Goal: Check status: Check status

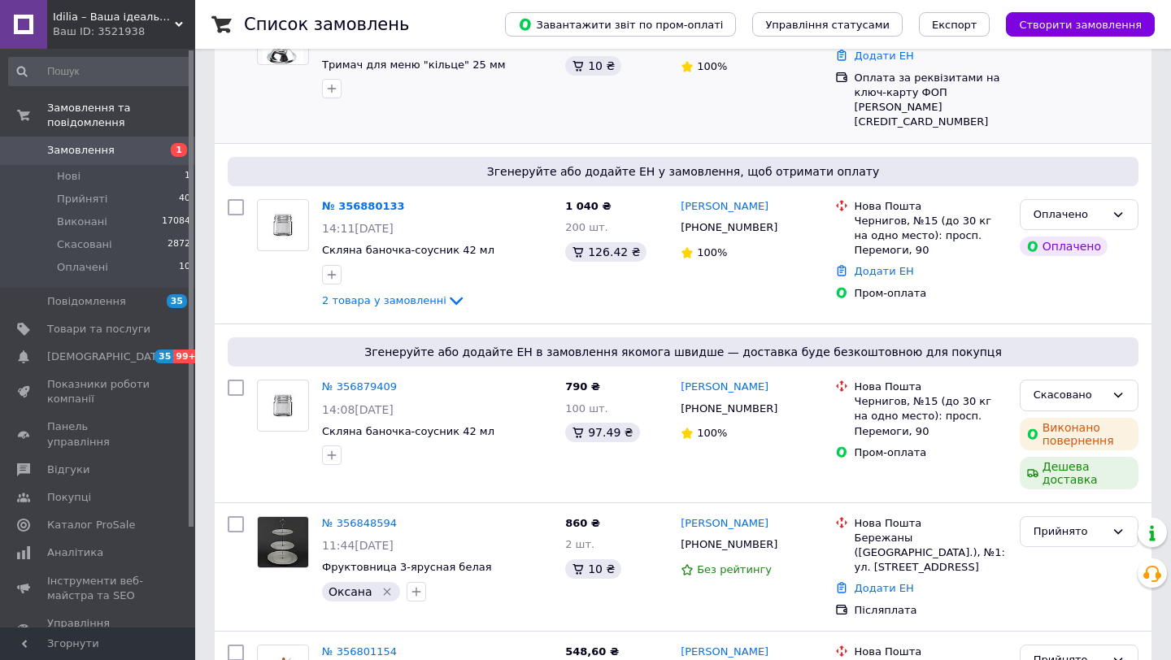
scroll to position [276, 0]
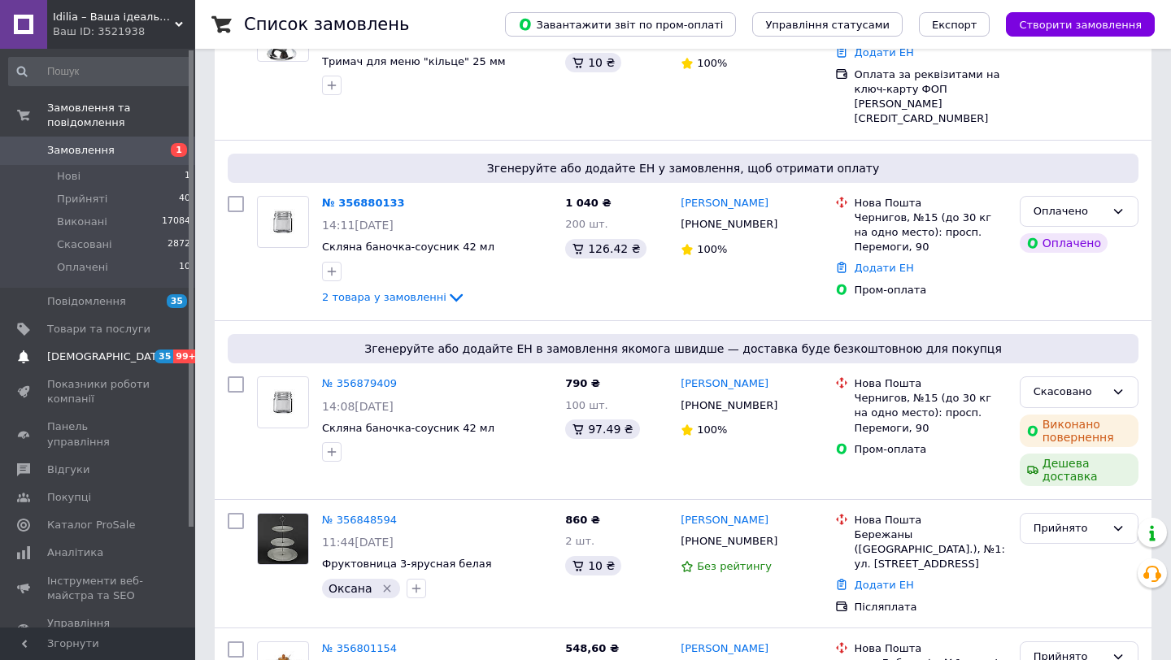
click at [124, 350] on span "[DEMOGRAPHIC_DATA]" at bounding box center [98, 357] width 103 height 15
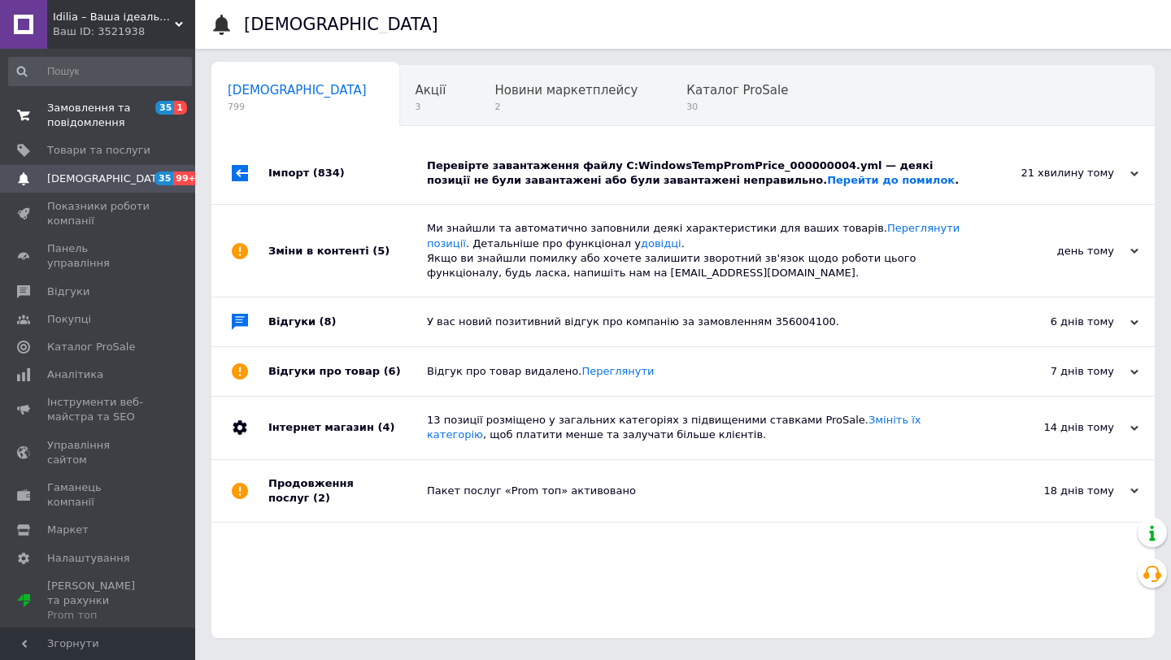
click at [123, 112] on span "Замовлення та повідомлення" at bounding box center [98, 115] width 103 height 29
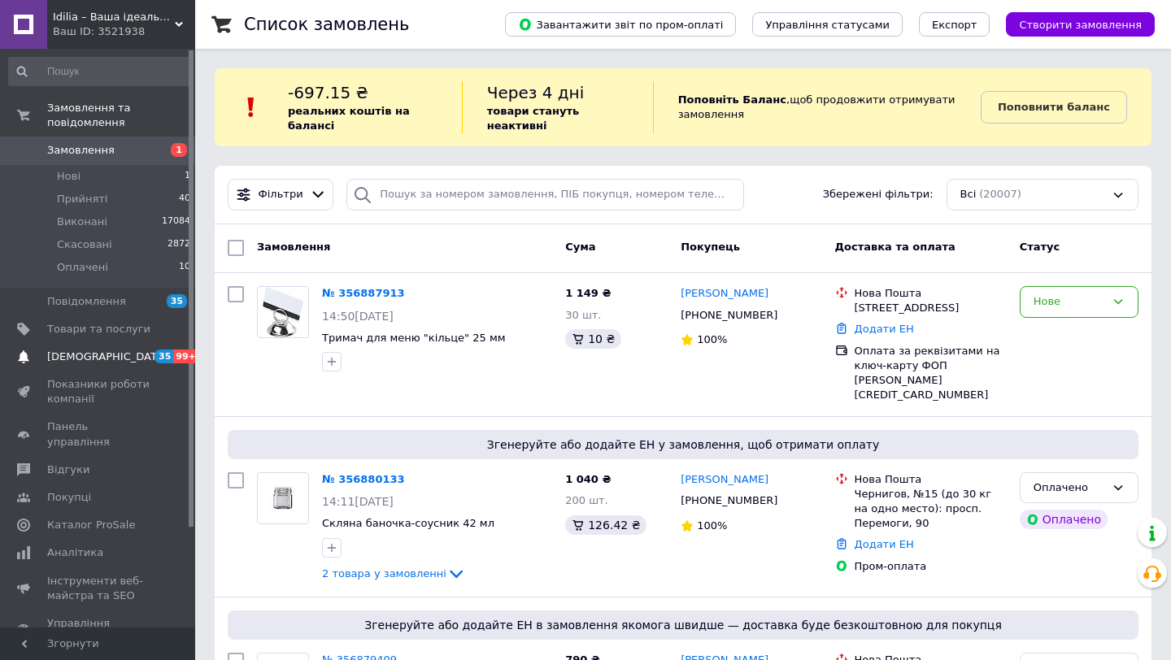
click at [106, 358] on span "[DEMOGRAPHIC_DATA]" at bounding box center [107, 357] width 120 height 15
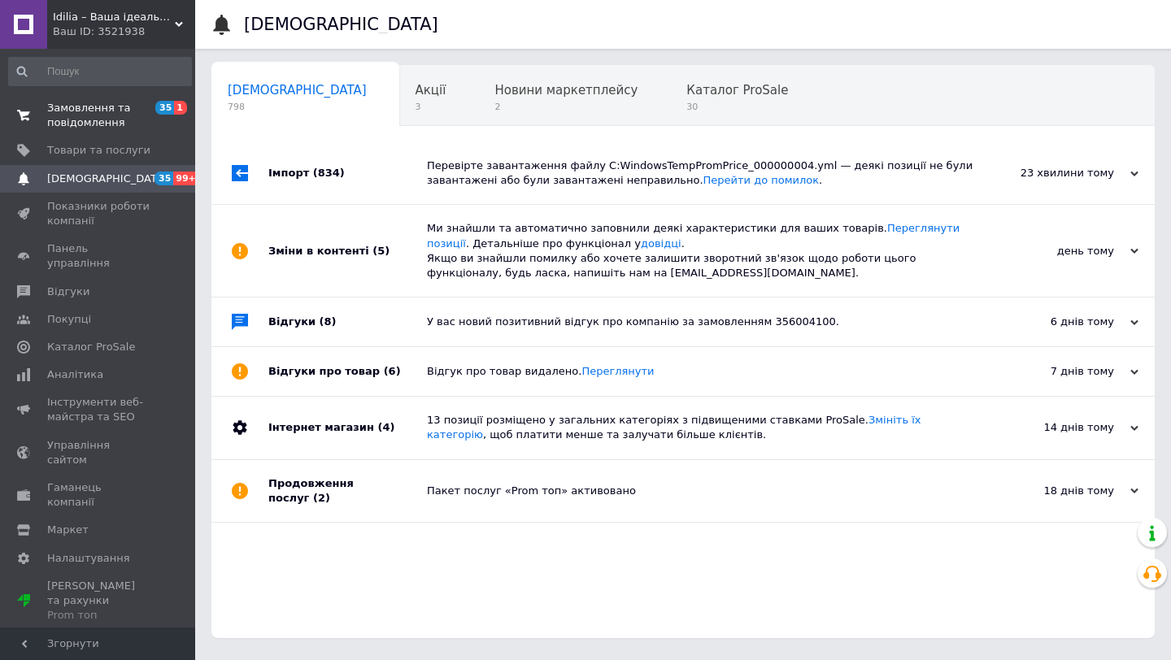
click at [111, 115] on span "Замовлення та повідомлення" at bounding box center [98, 115] width 103 height 29
